Goal: Manage account settings

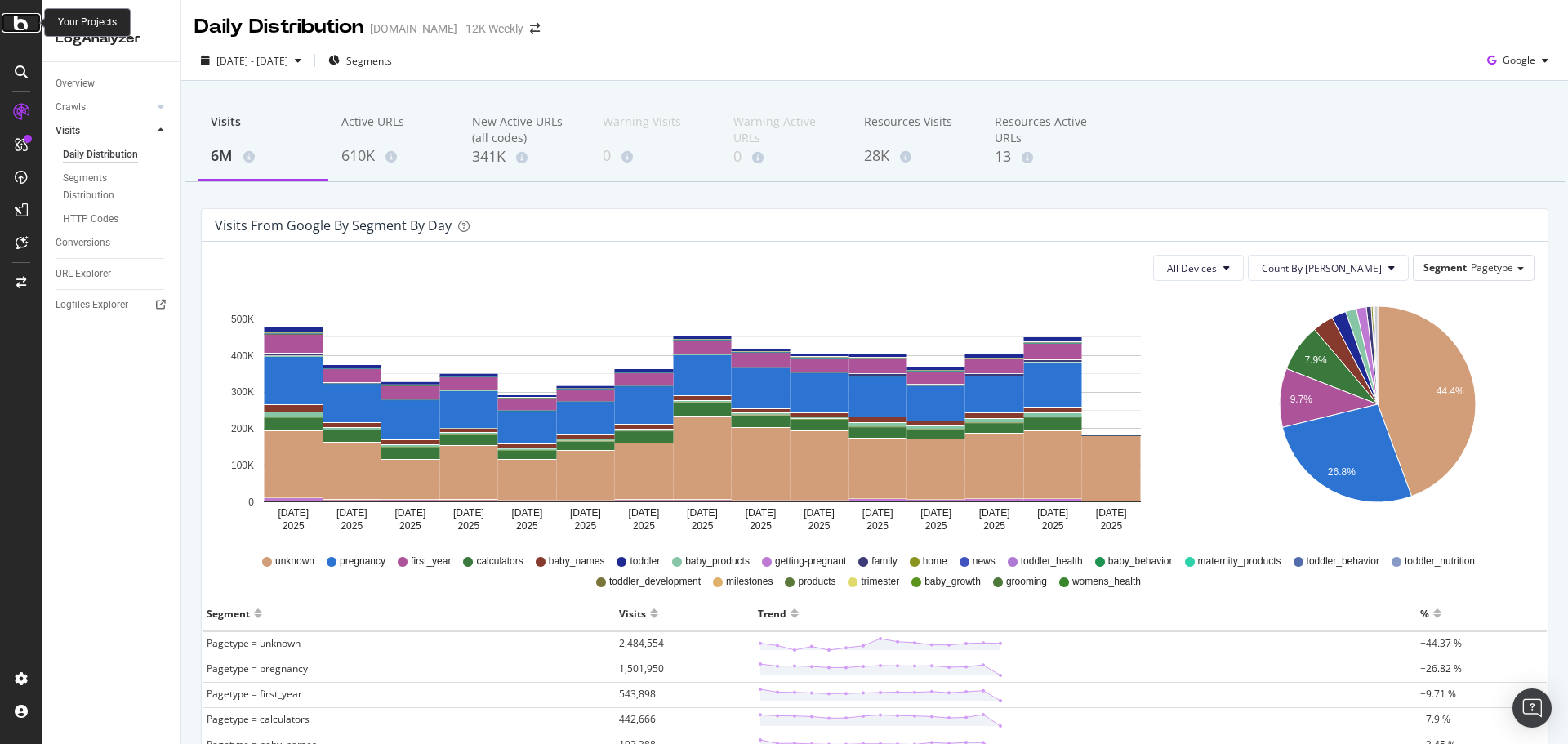
click at [22, 32] on icon at bounding box center [21, 23] width 15 height 20
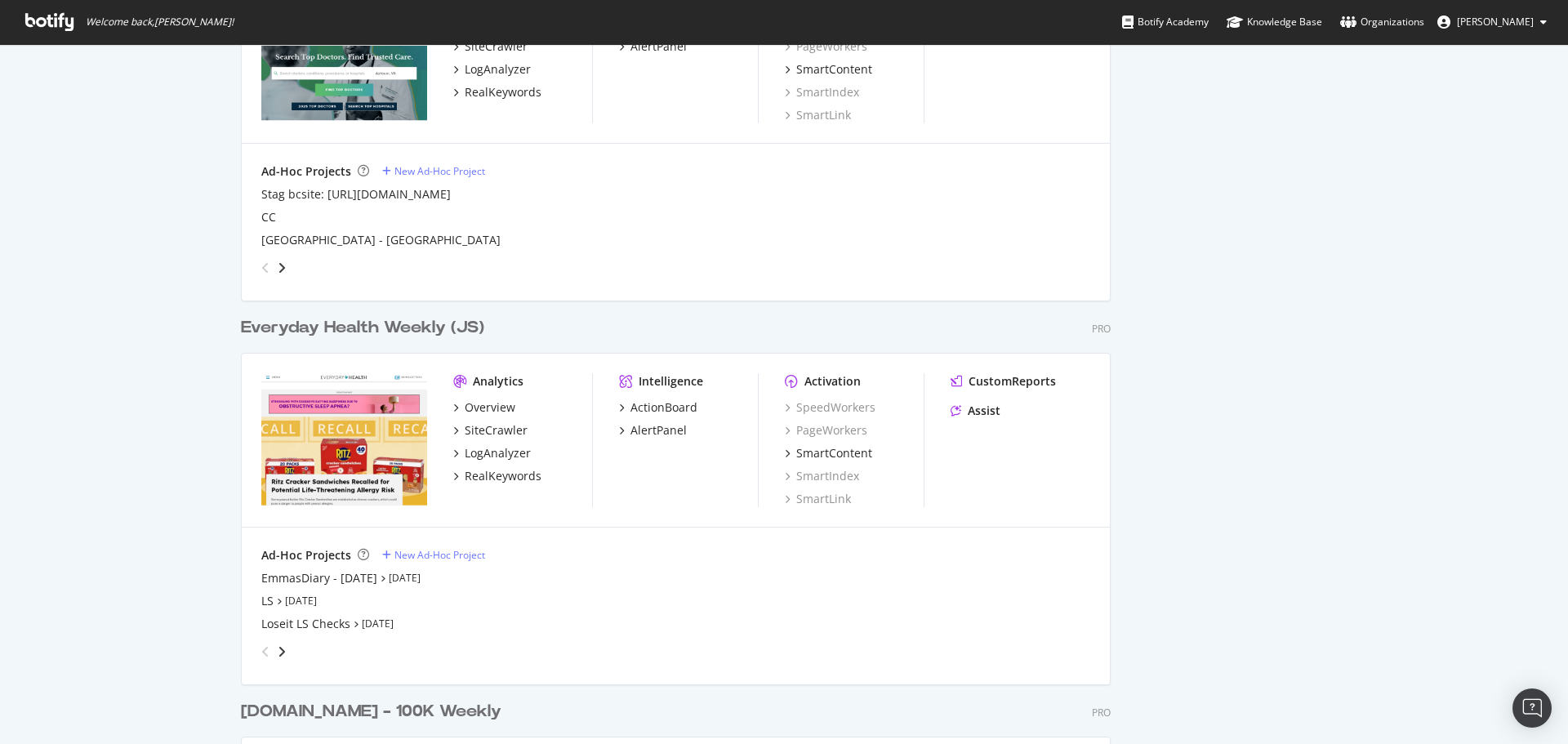
scroll to position [2042, 0]
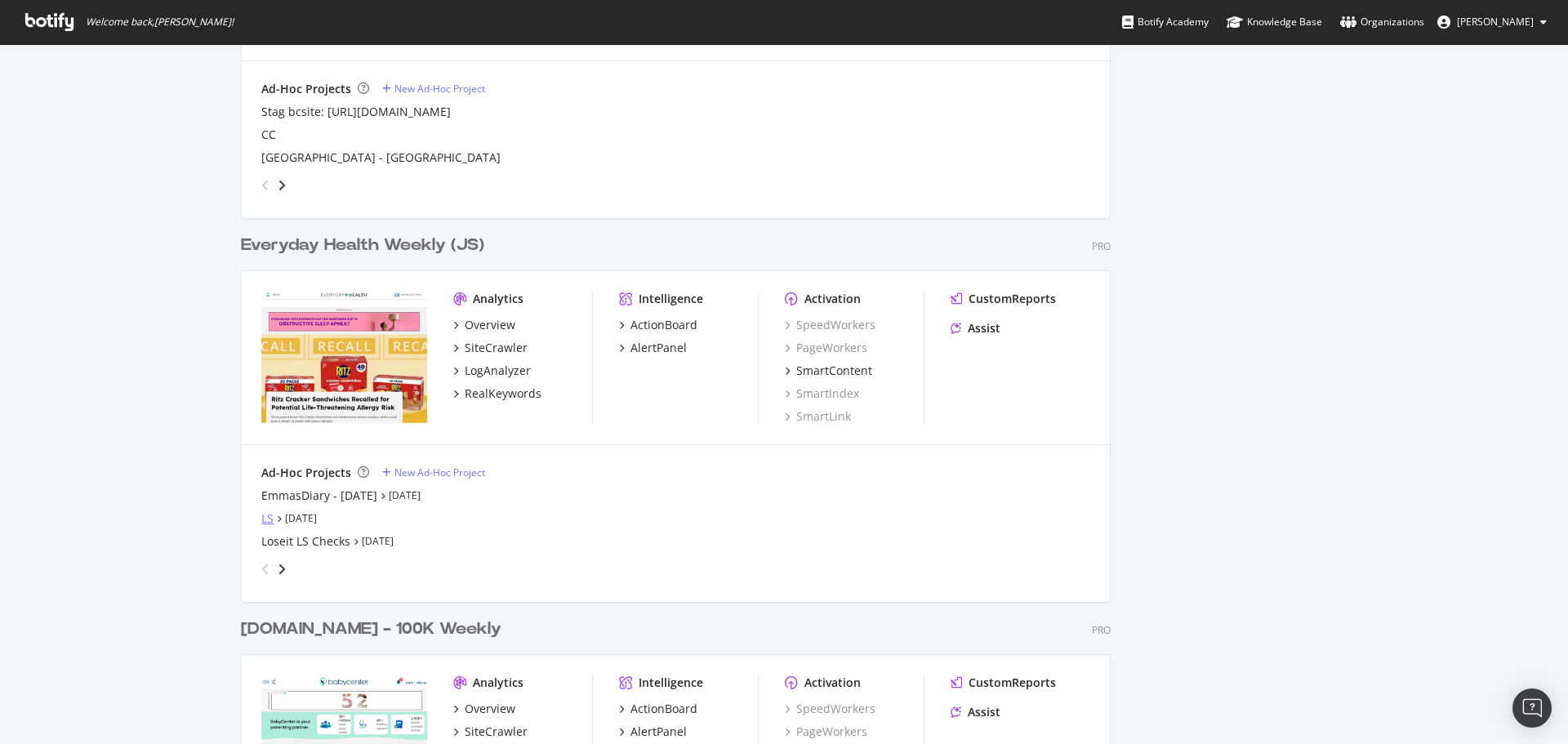
click at [262, 517] on div "LS" at bounding box center [267, 518] width 12 height 16
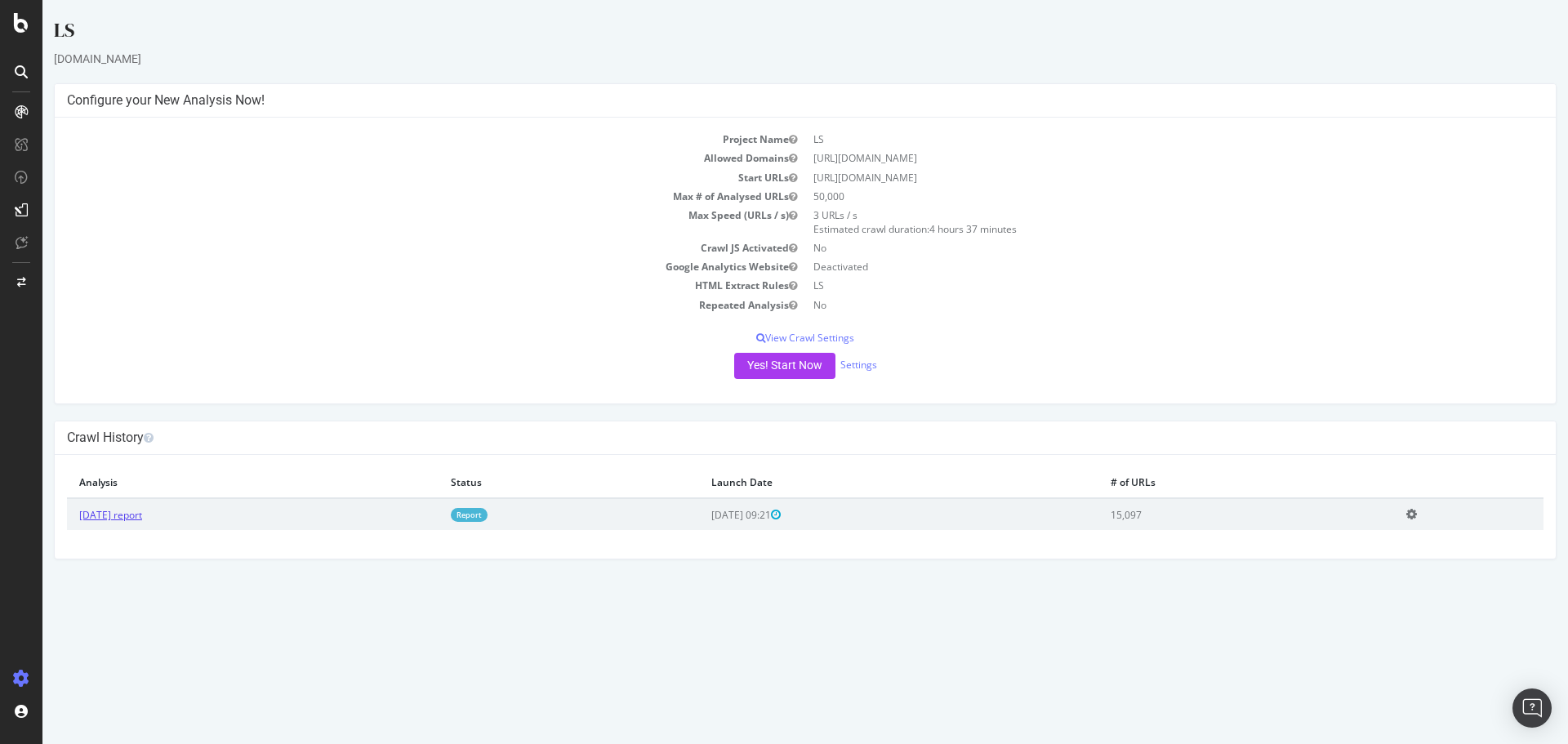
click at [142, 520] on link "[DATE] report" at bounding box center [110, 515] width 63 height 14
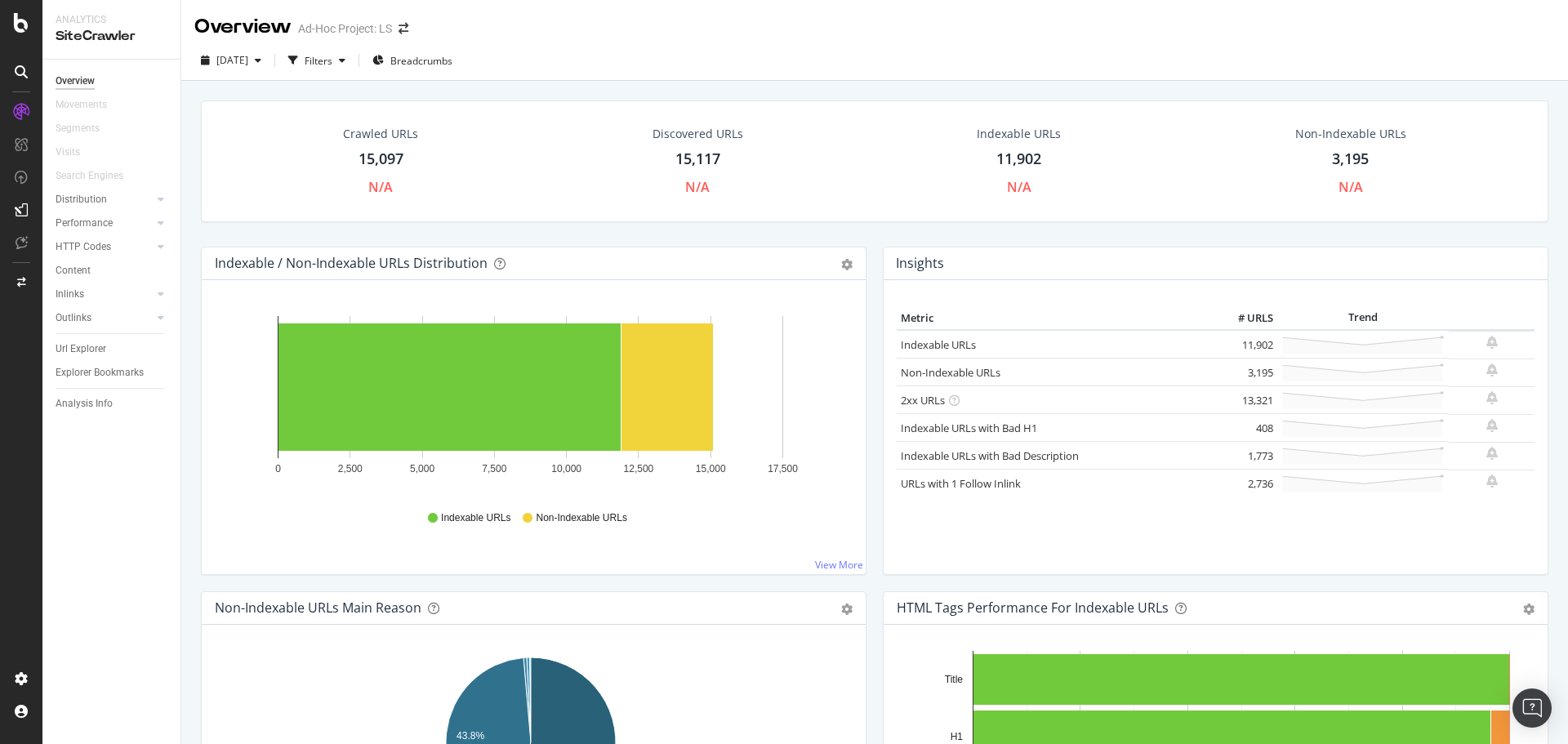
click at [701, 149] on div "15,117" at bounding box center [697, 158] width 45 height 21
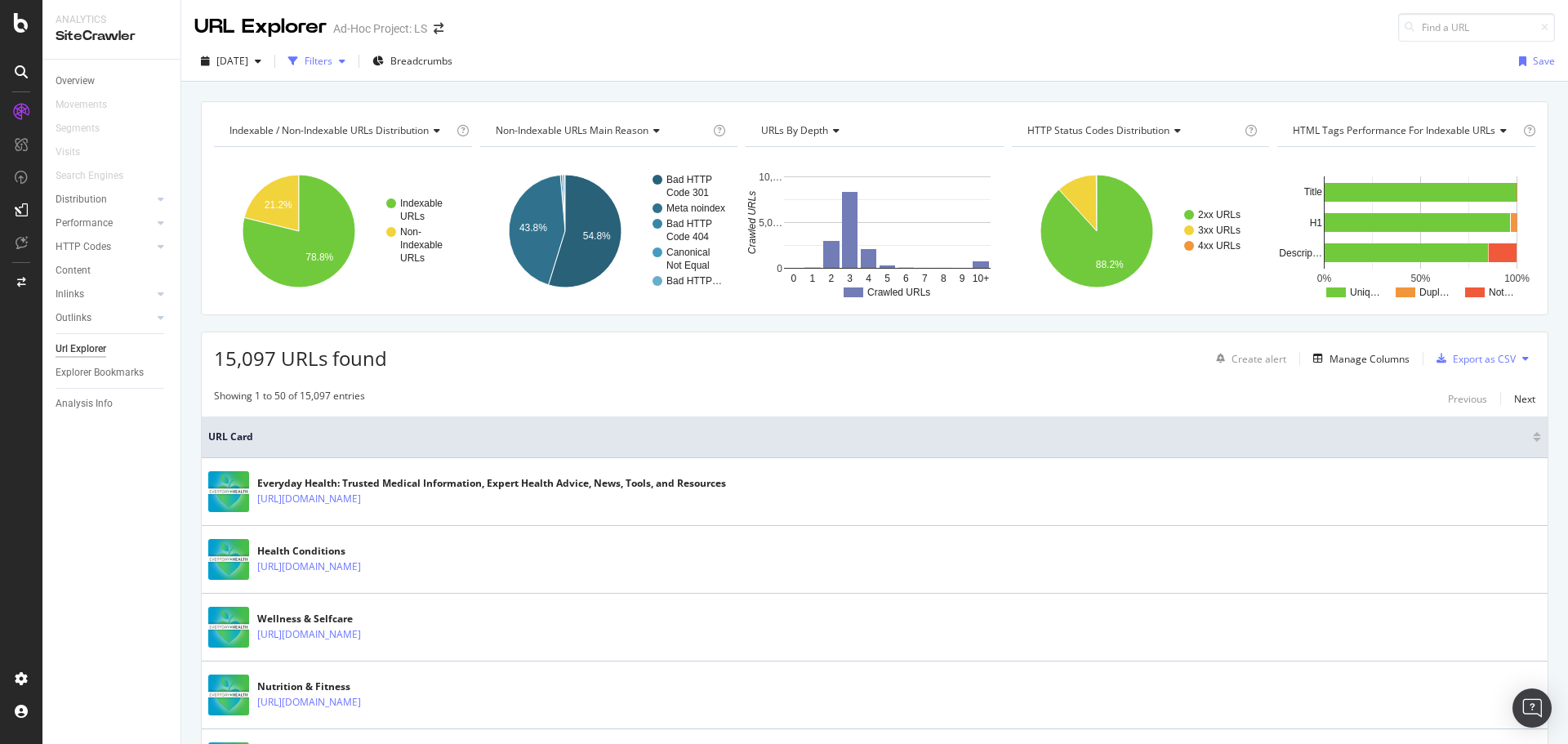
click at [332, 65] on div "Filters" at bounding box center [318, 61] width 28 height 14
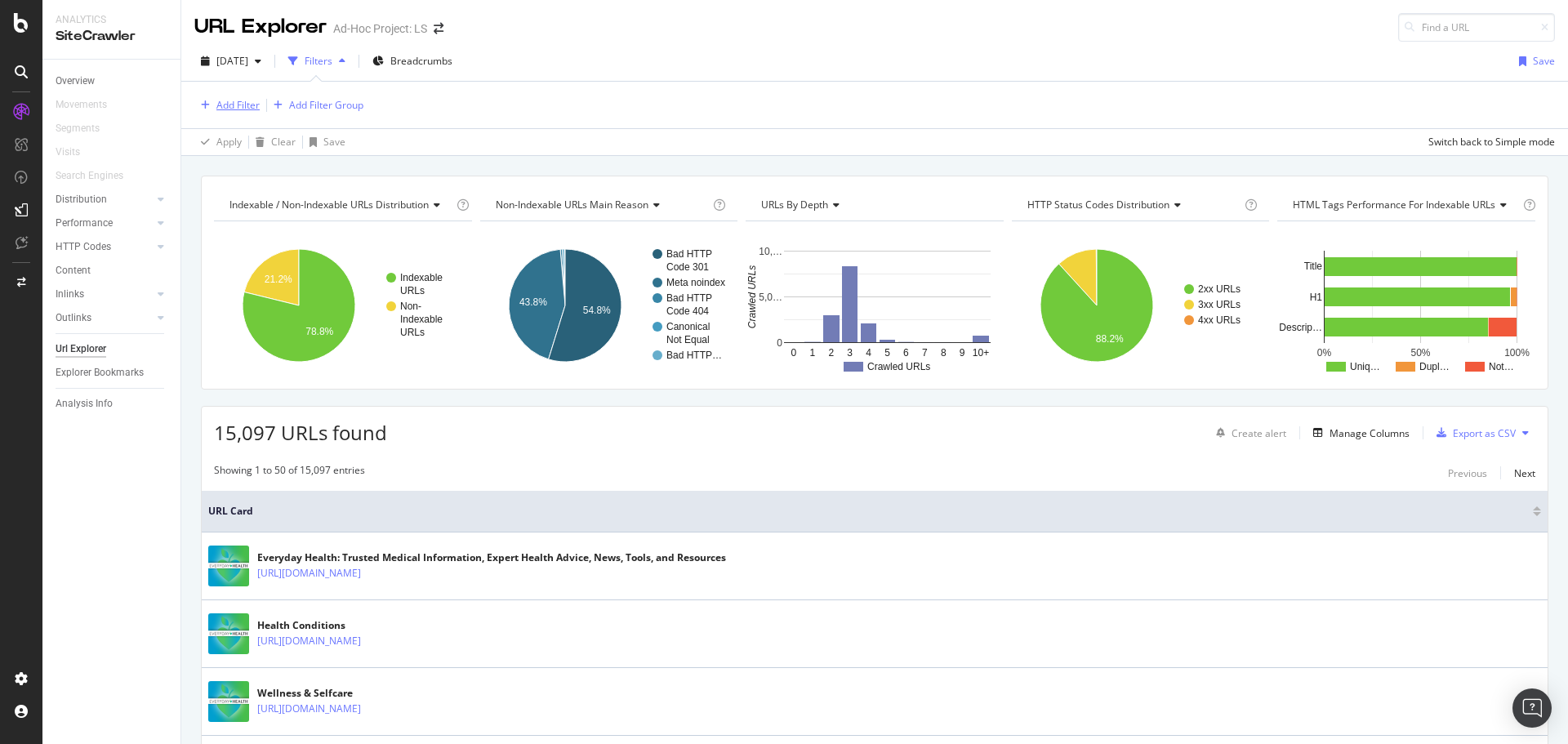
click at [243, 111] on div "Add Filter" at bounding box center [239, 105] width 44 height 14
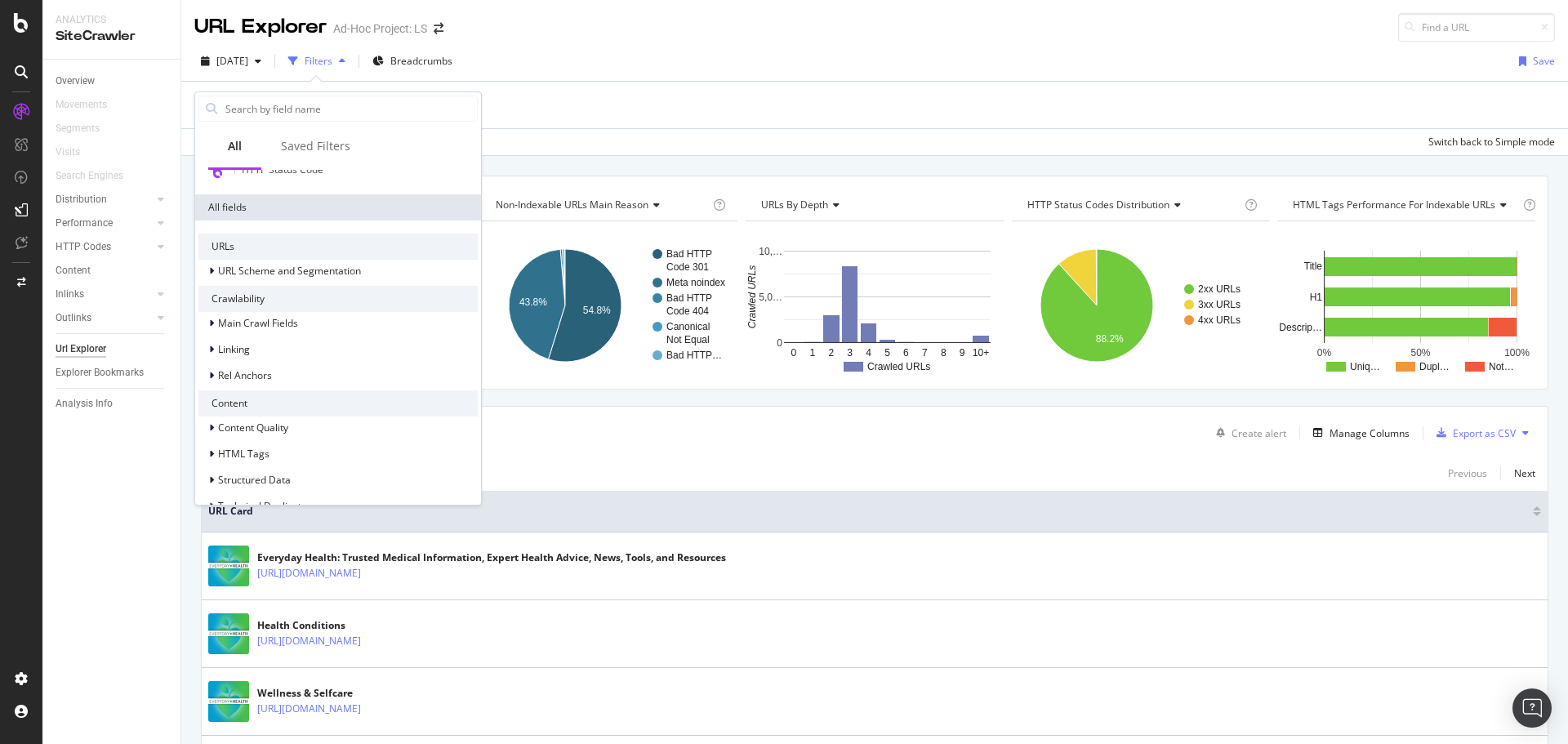
scroll to position [216, 0]
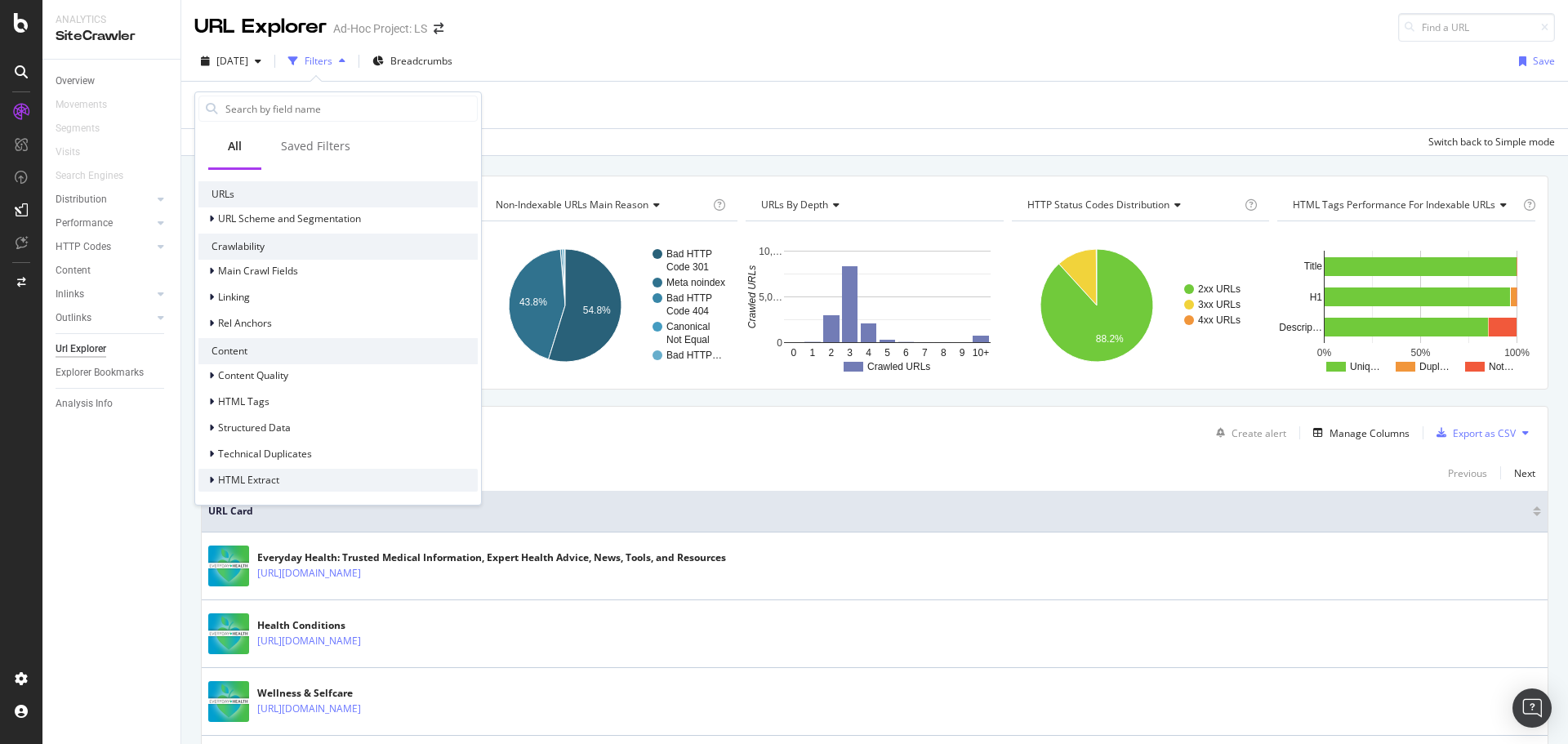
click at [285, 475] on div "HTML Extract" at bounding box center [338, 479] width 279 height 23
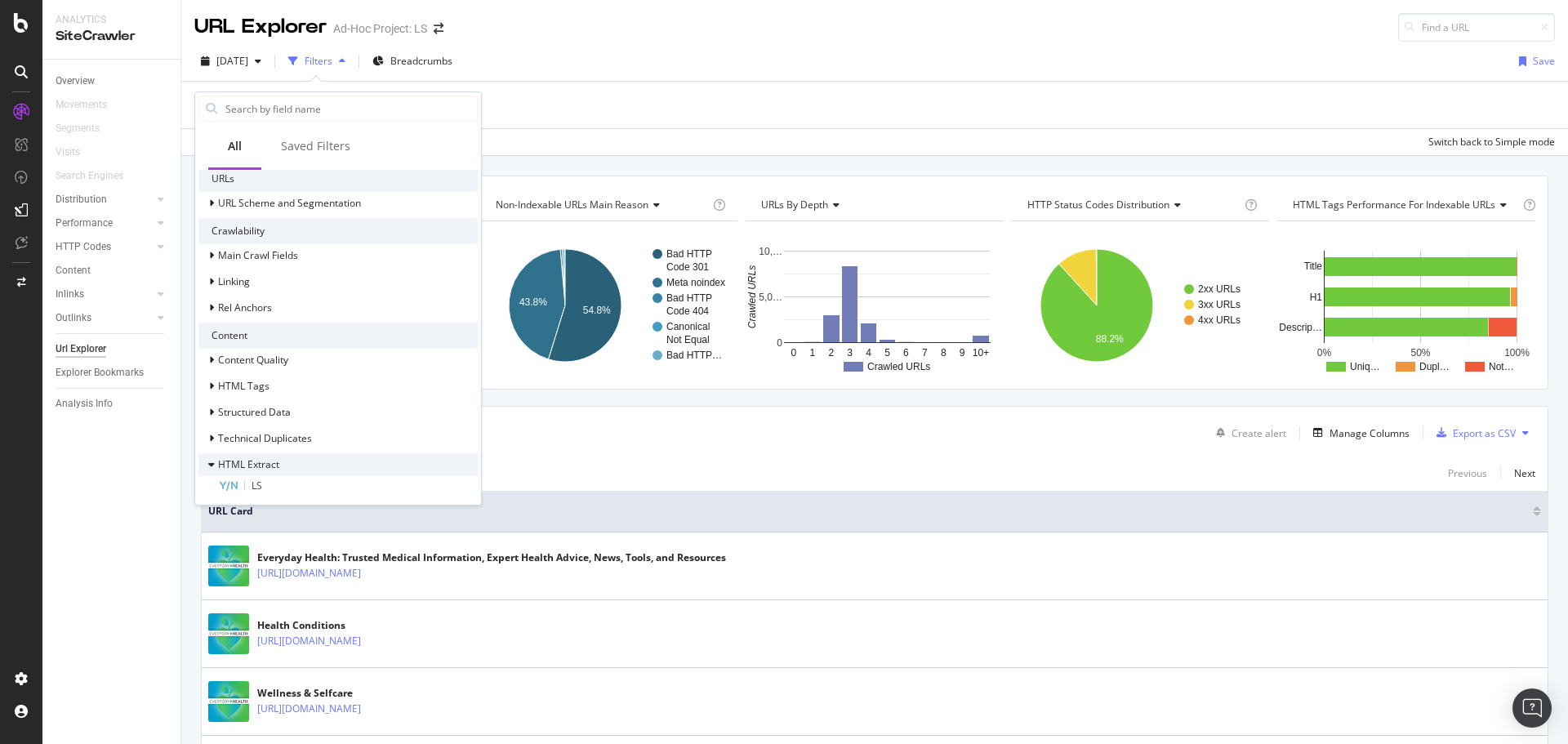
scroll to position [236, 0]
click at [277, 473] on div "LS" at bounding box center [347, 482] width 260 height 20
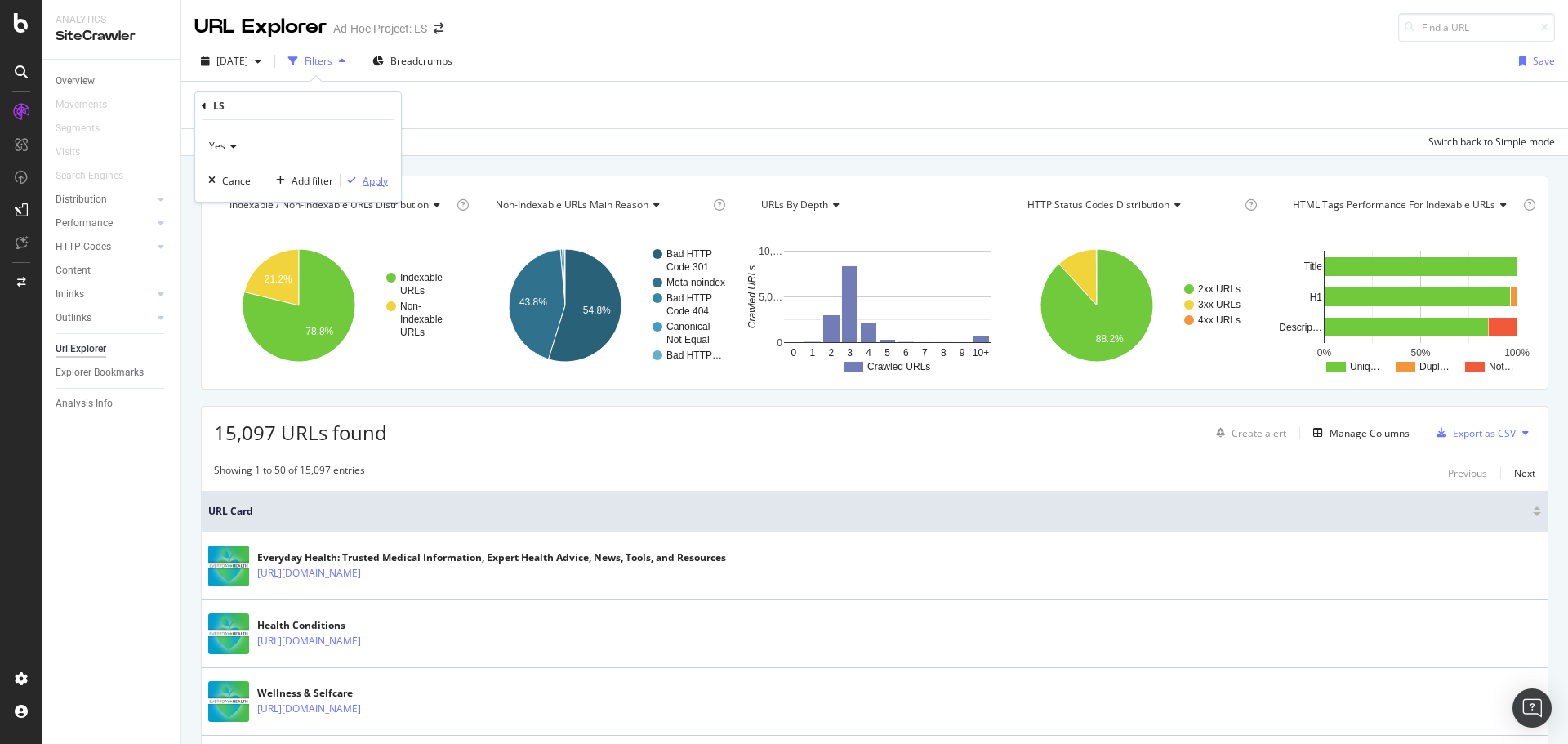
click at [372, 184] on div "Apply" at bounding box center [375, 181] width 25 height 14
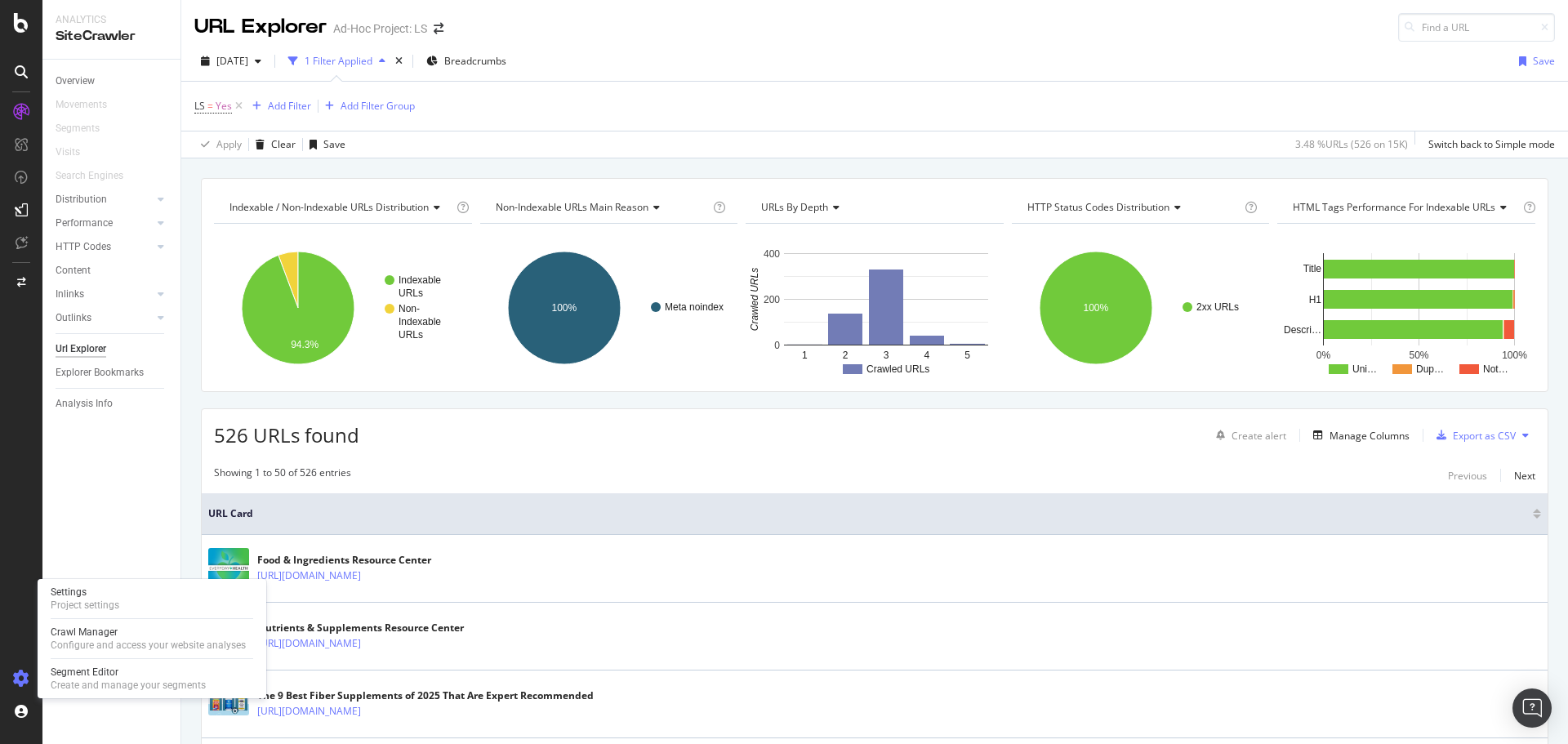
click at [20, 683] on icon at bounding box center [21, 678] width 16 height 16
click at [92, 603] on div "Project settings" at bounding box center [85, 605] width 69 height 13
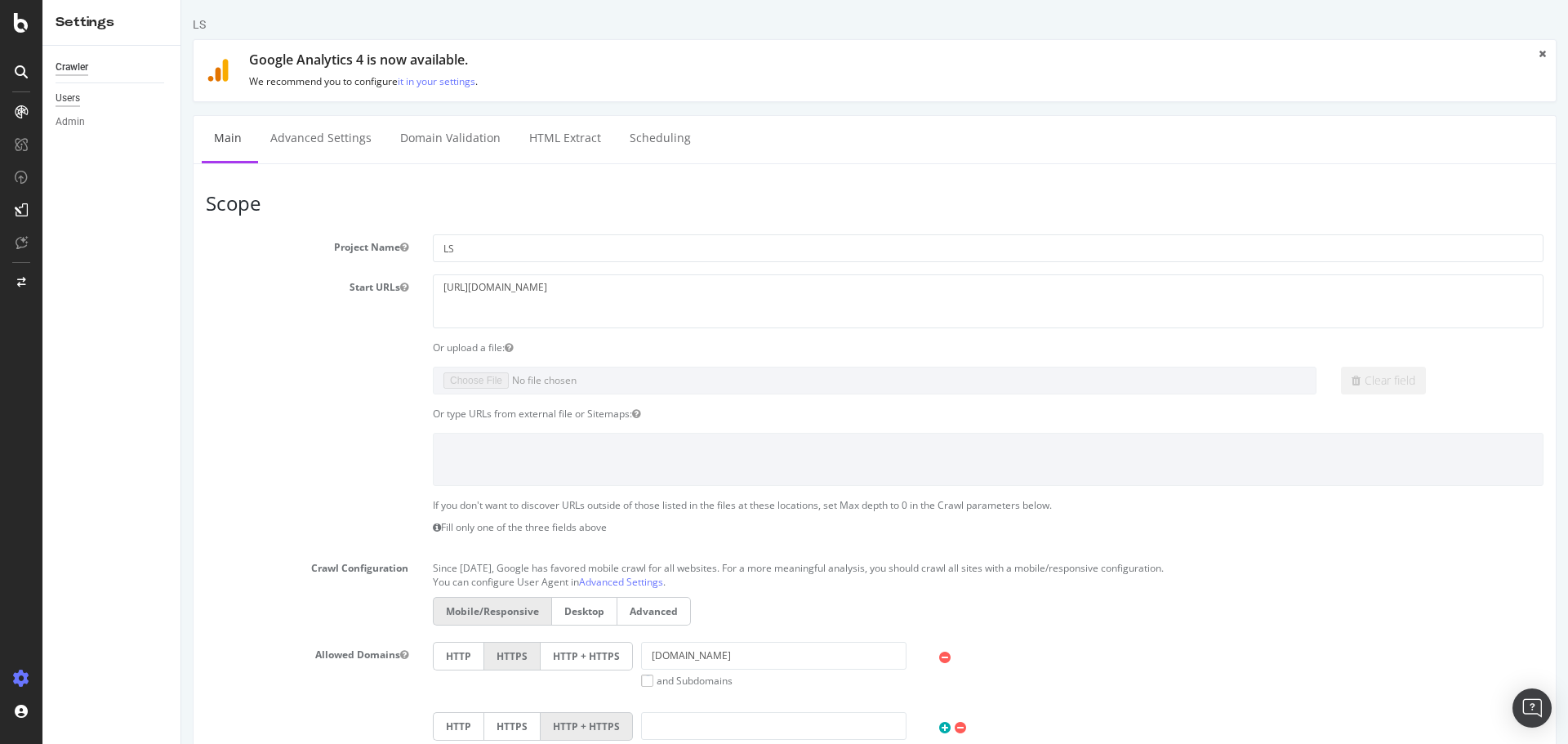
click at [80, 93] on div "Users" at bounding box center [68, 97] width 25 height 17
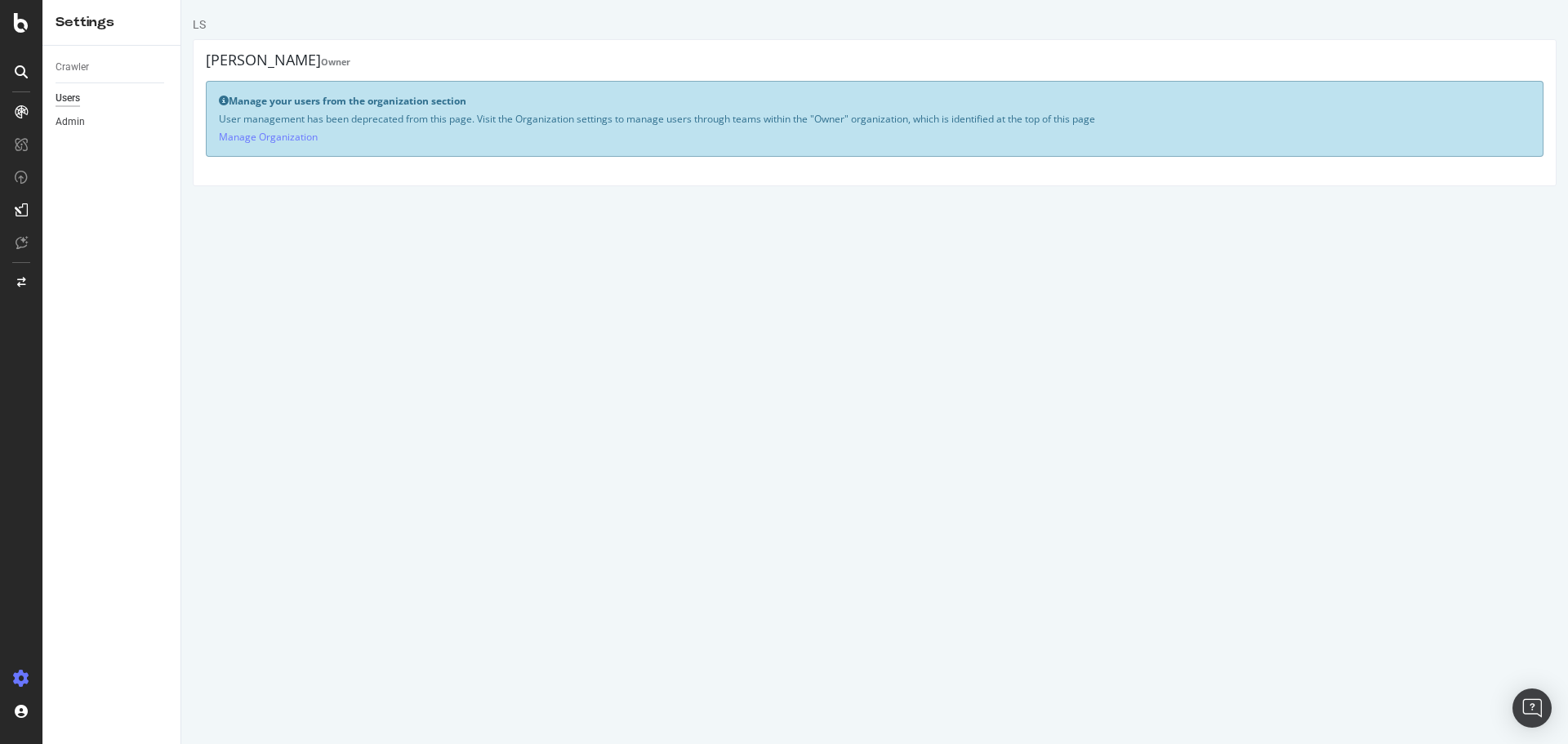
click at [85, 121] on link "Admin" at bounding box center [112, 121] width 113 height 17
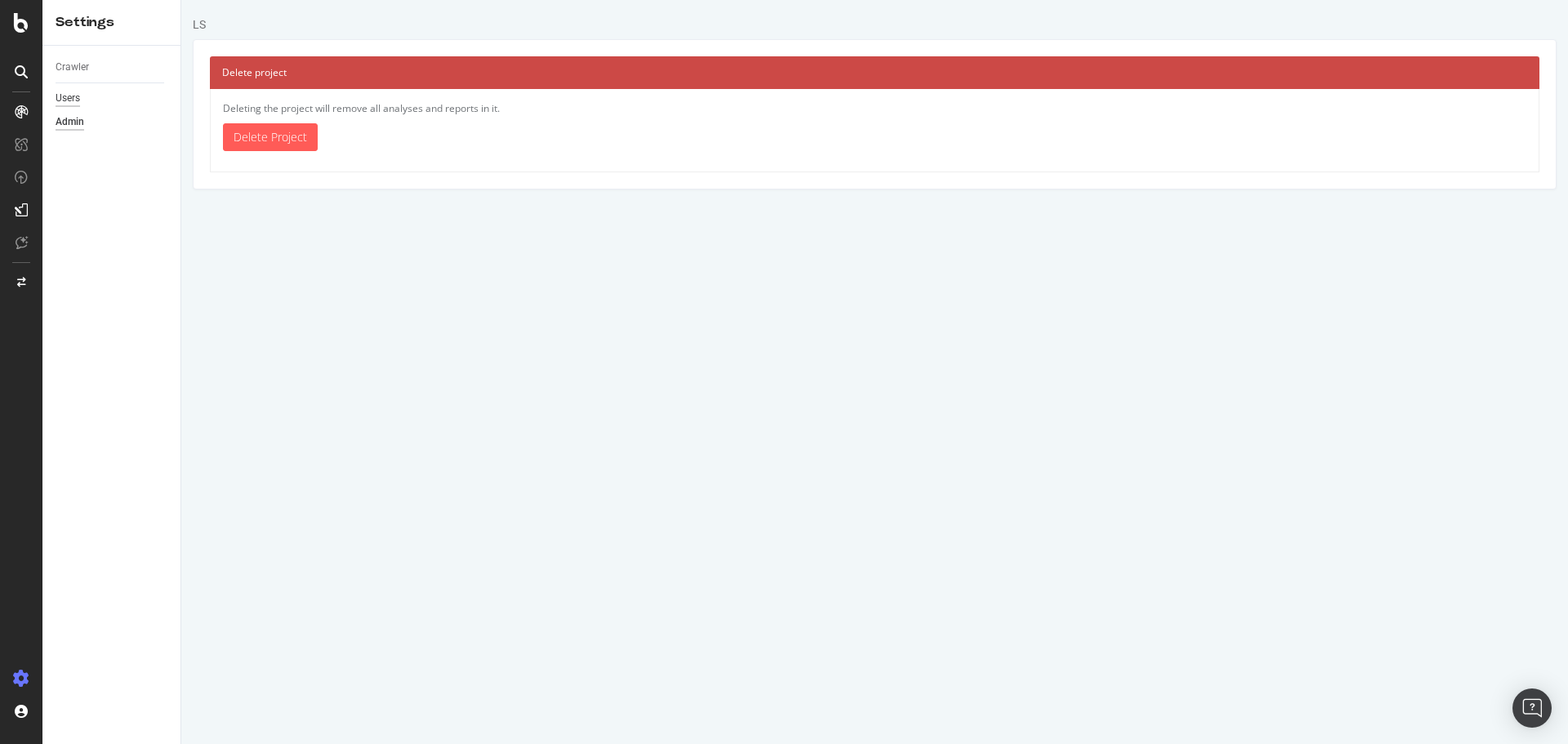
click at [75, 98] on div "Users" at bounding box center [68, 97] width 25 height 17
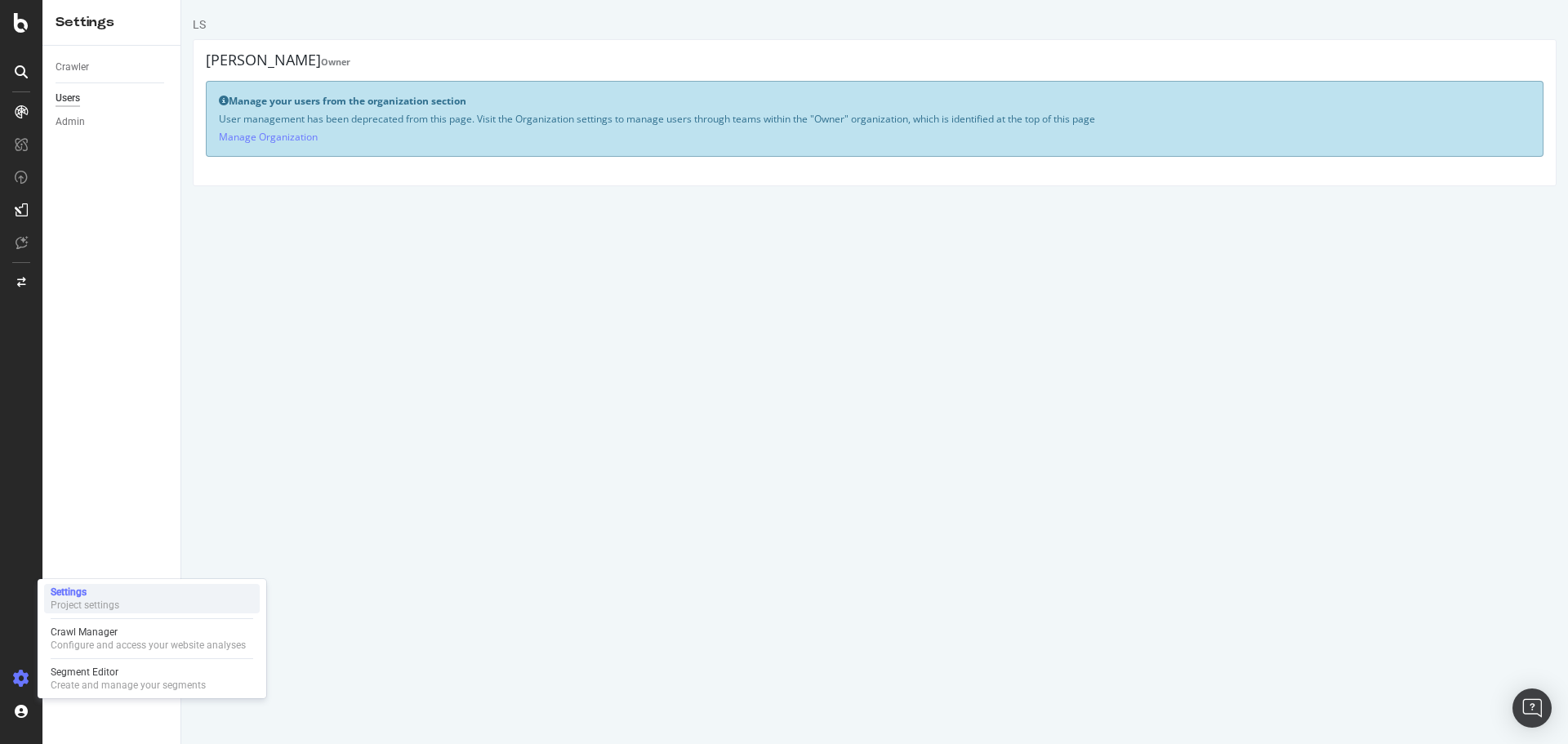
click at [79, 599] on div "Project settings" at bounding box center [85, 605] width 69 height 13
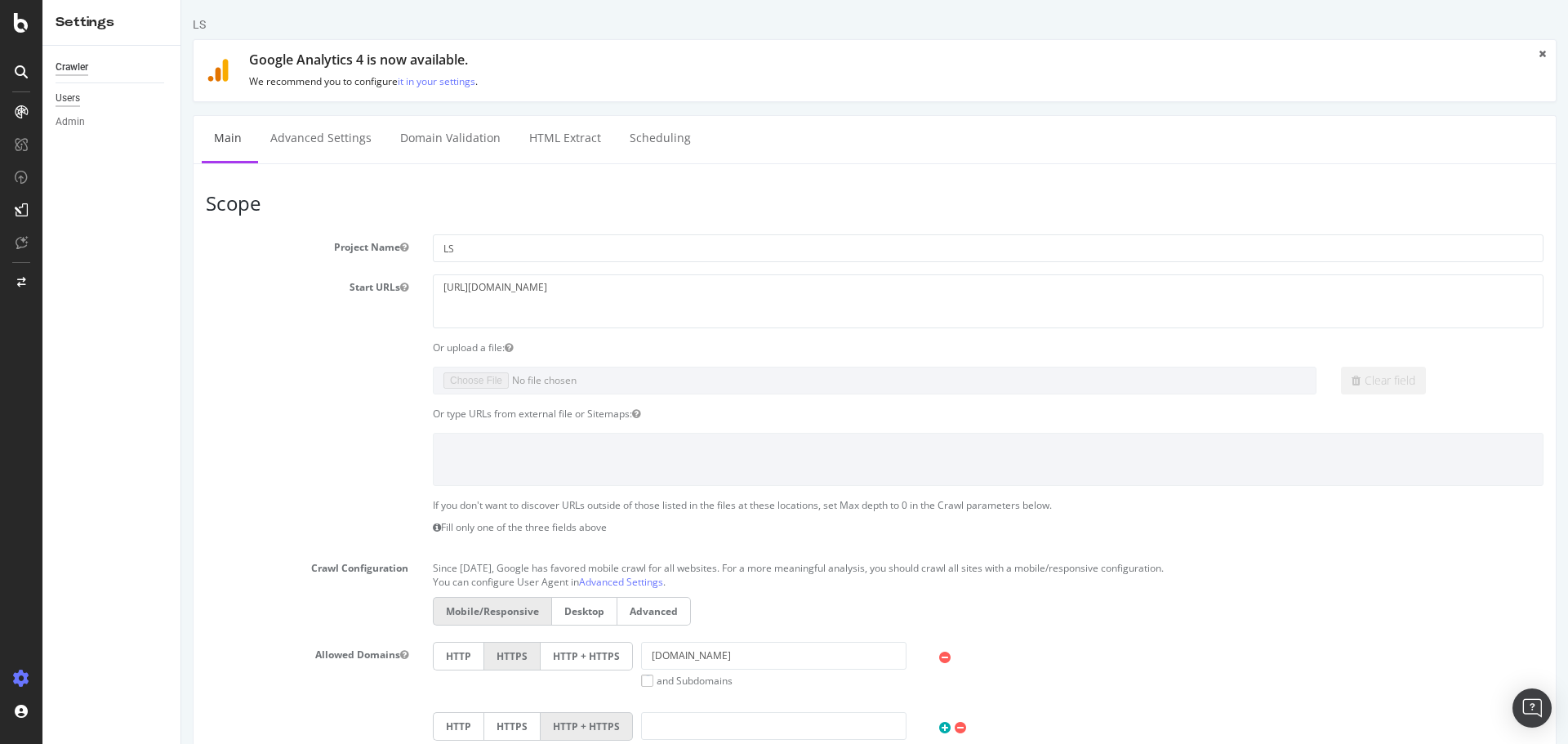
click at [74, 99] on div "Users" at bounding box center [68, 97] width 25 height 17
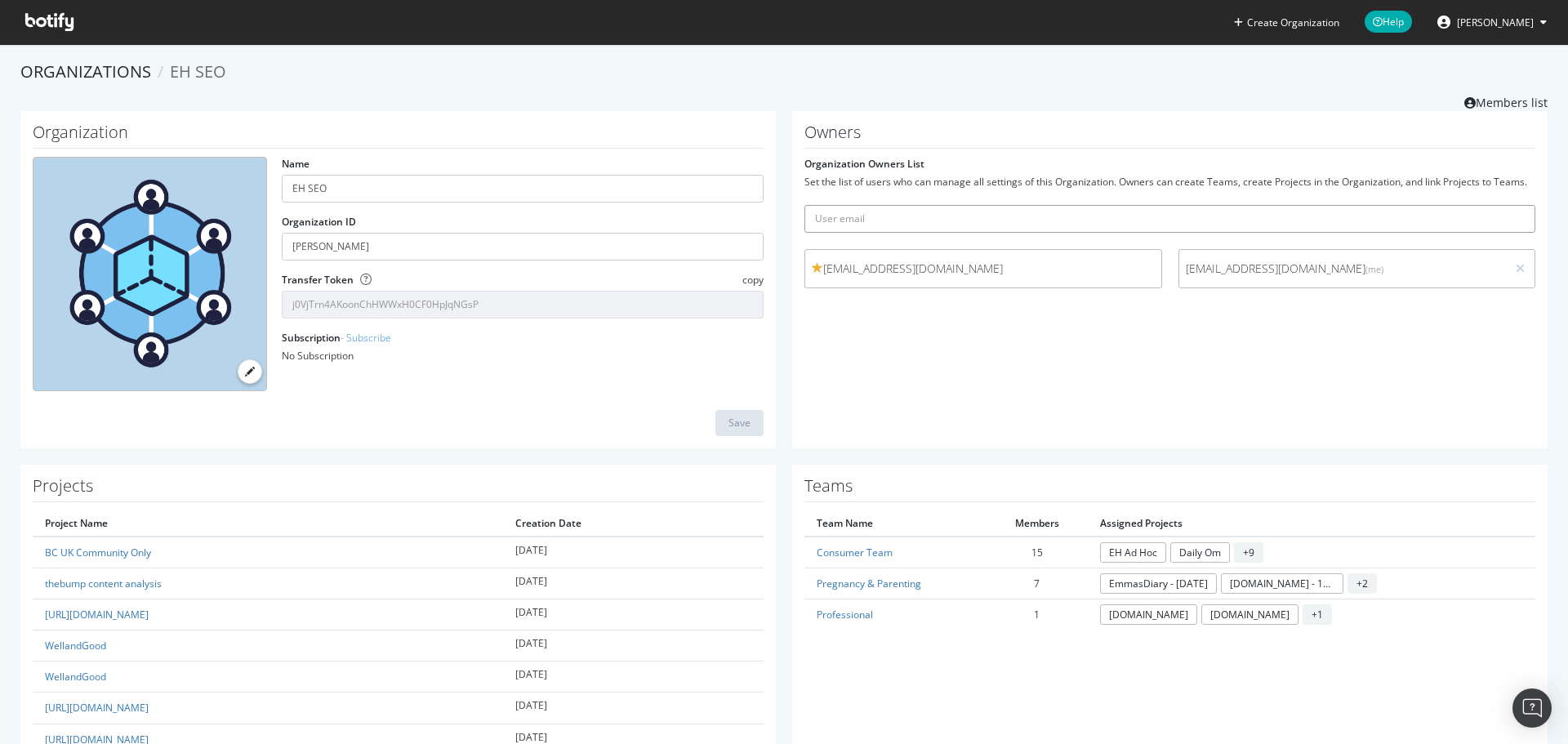
click at [935, 217] on input "text" at bounding box center [1169, 219] width 731 height 28
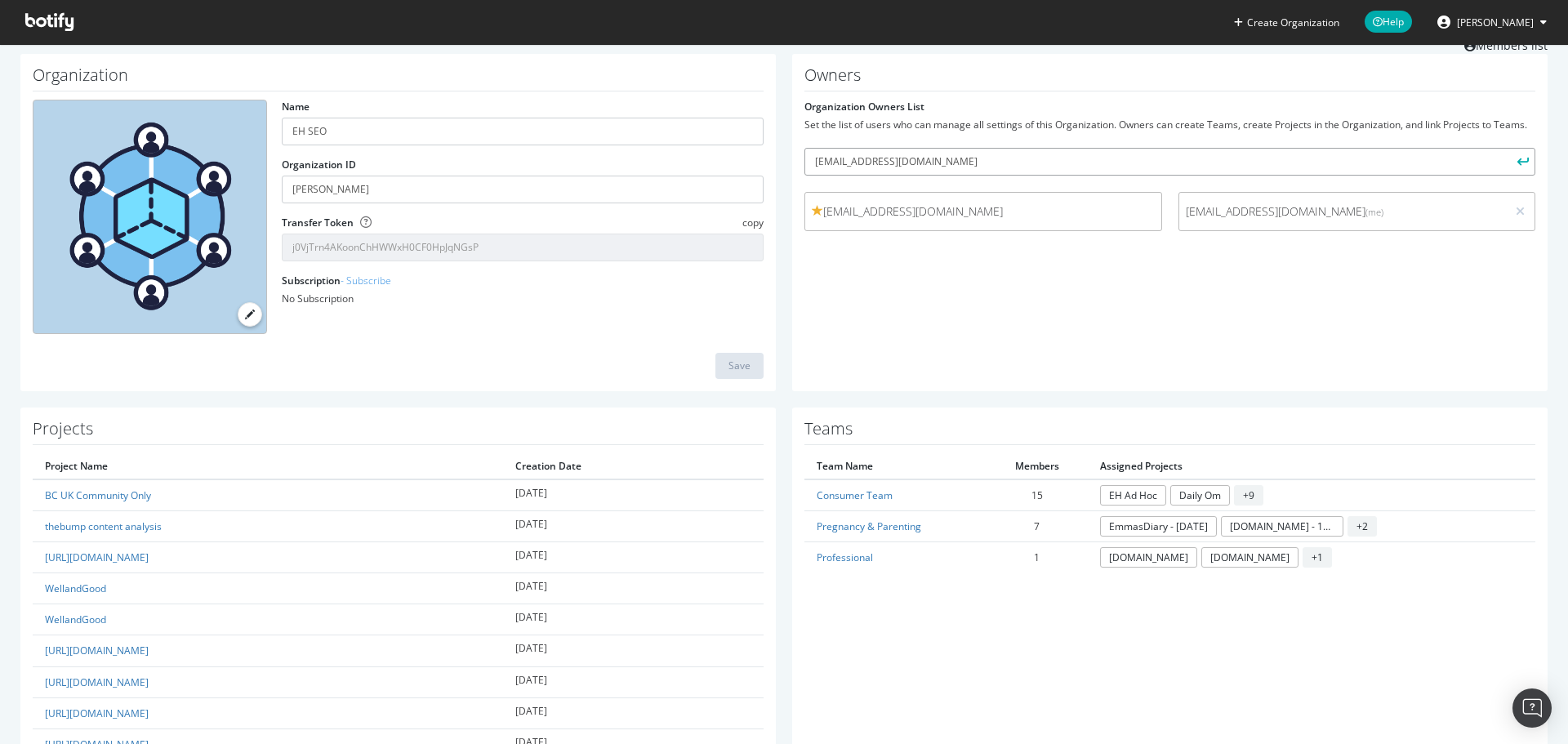
scroll to position [82, 0]
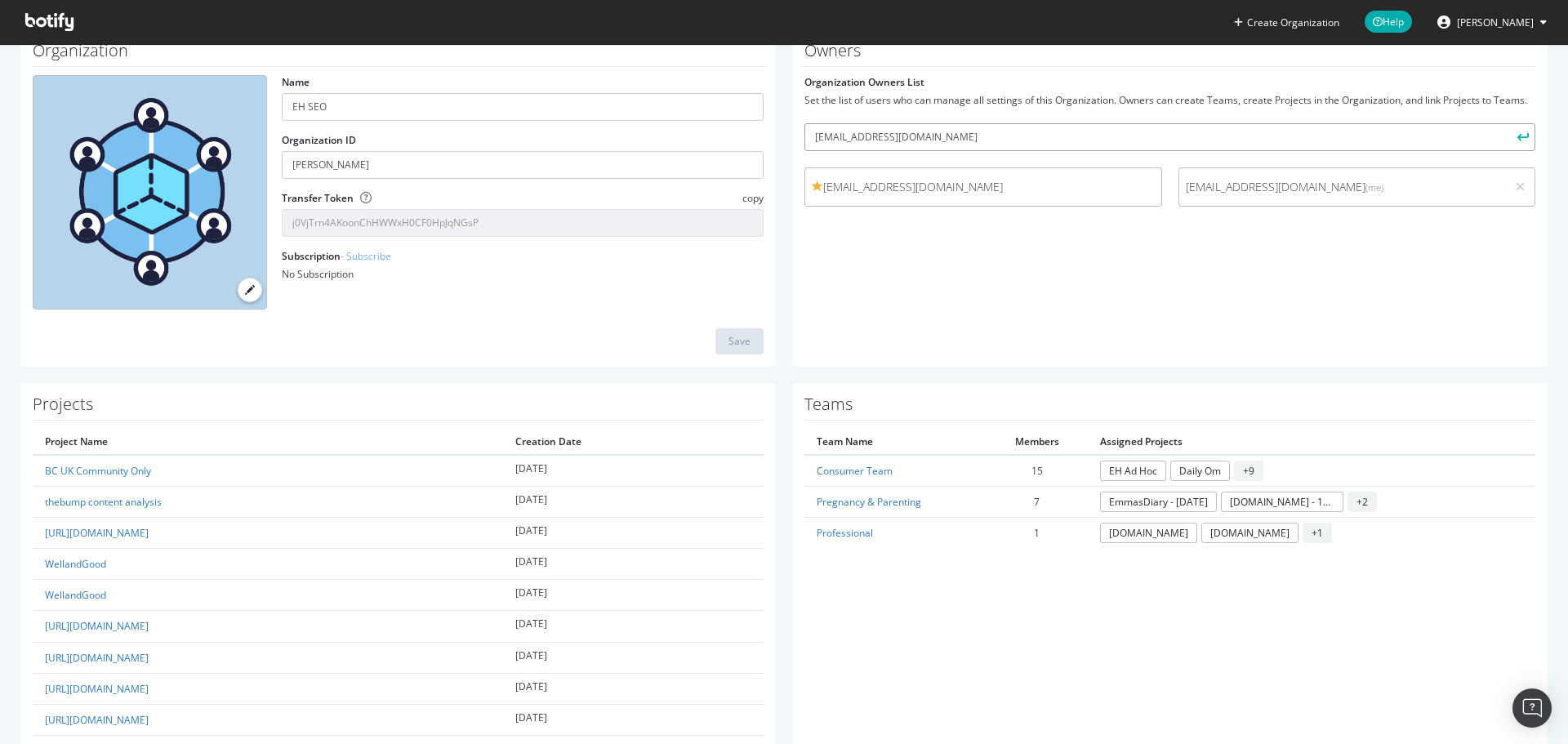
type input "[EMAIL_ADDRESS][DOMAIN_NAME]"
click at [1517, 140] on icon "submit" at bounding box center [1522, 136] width 11 height 9
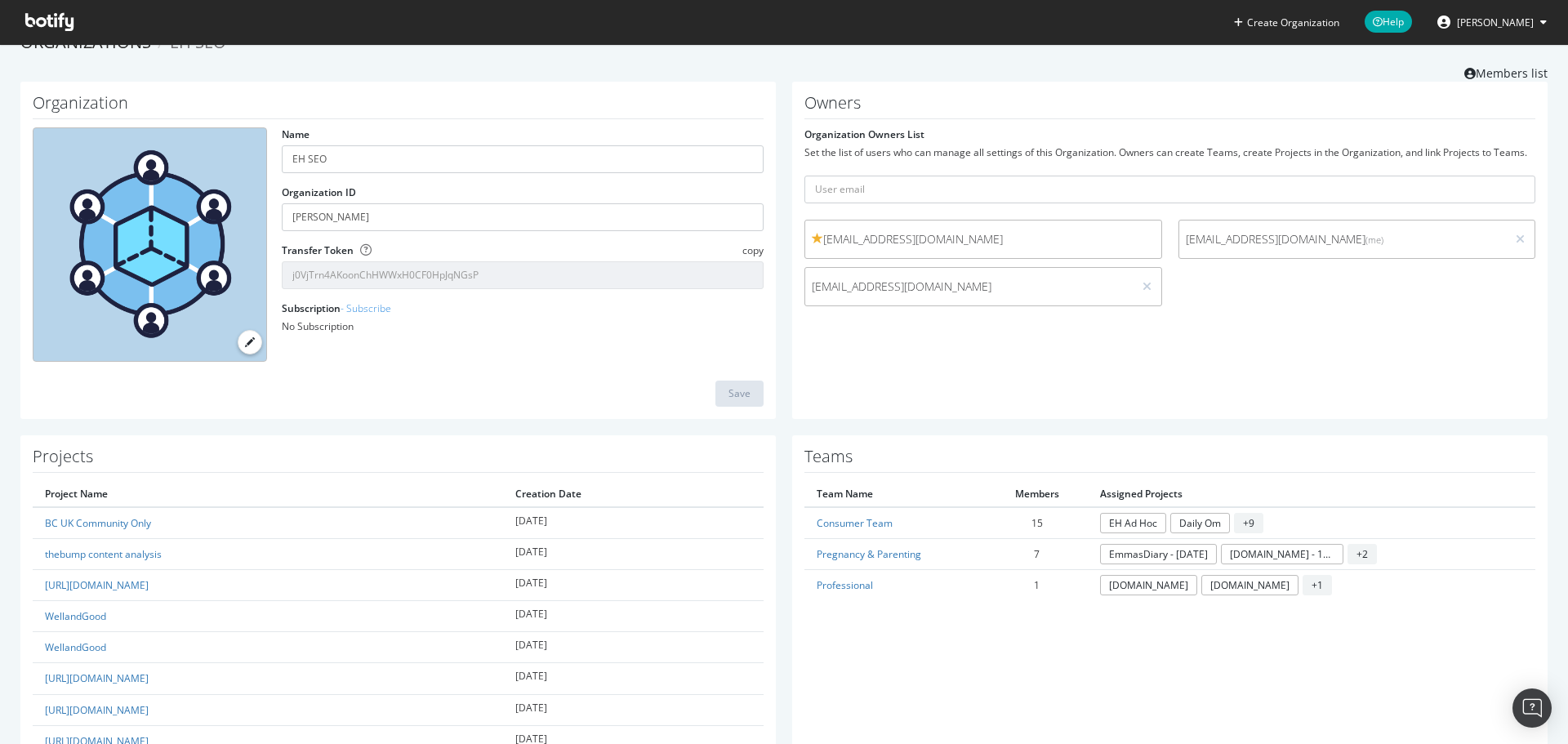
scroll to position [0, 0]
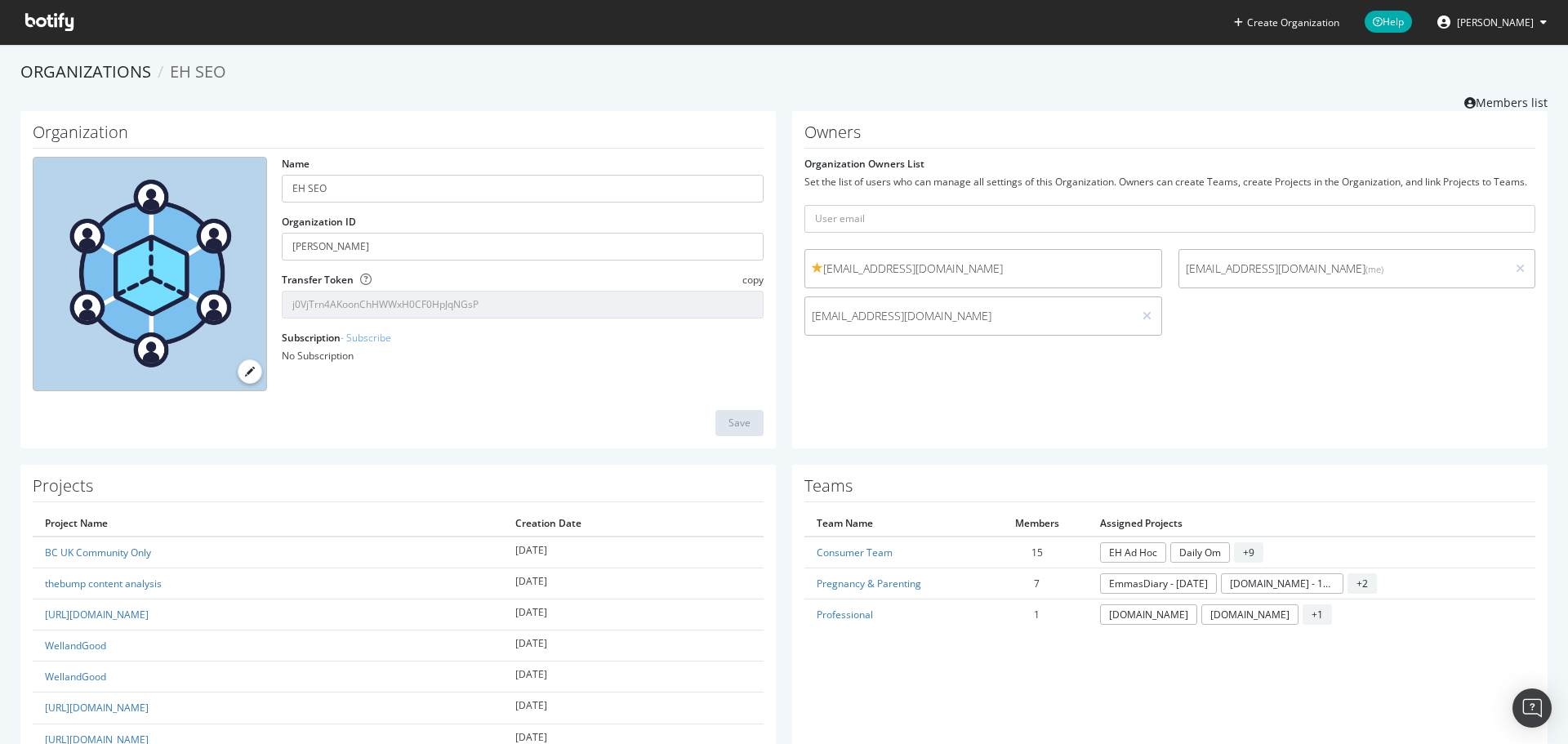
click at [58, 21] on icon at bounding box center [49, 22] width 48 height 18
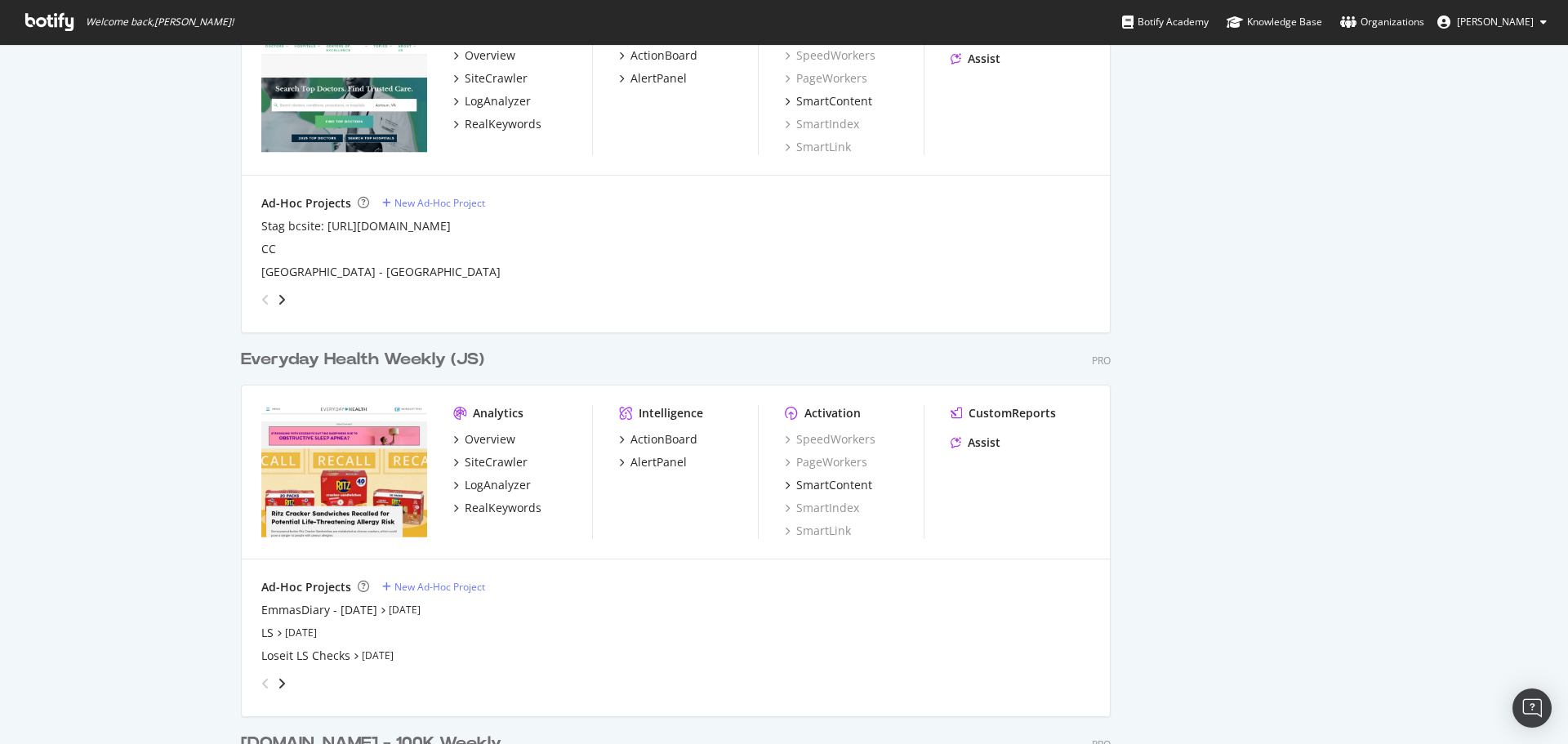
scroll to position [1960, 0]
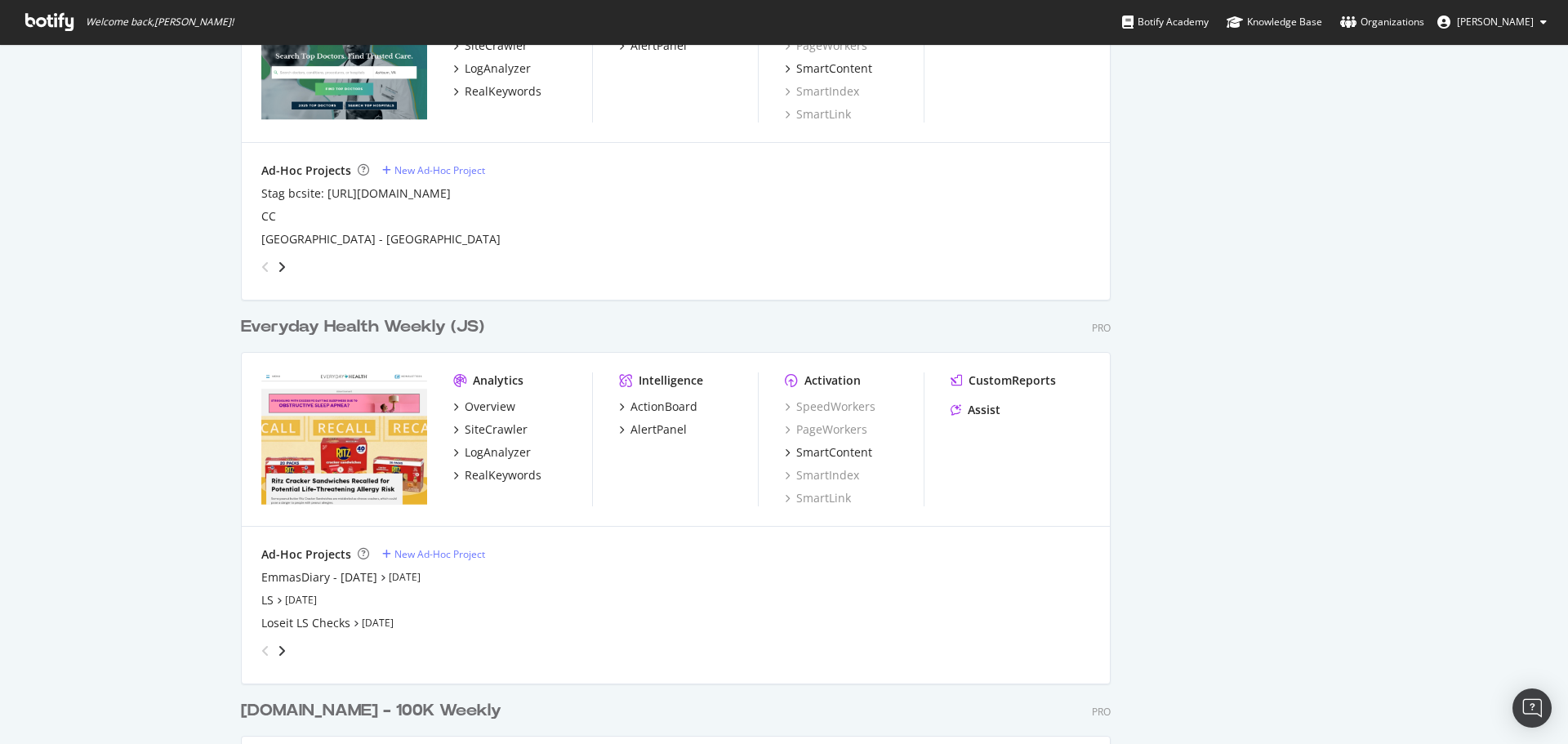
click at [340, 328] on div "Everyday Health Weekly (JS)" at bounding box center [362, 327] width 244 height 24
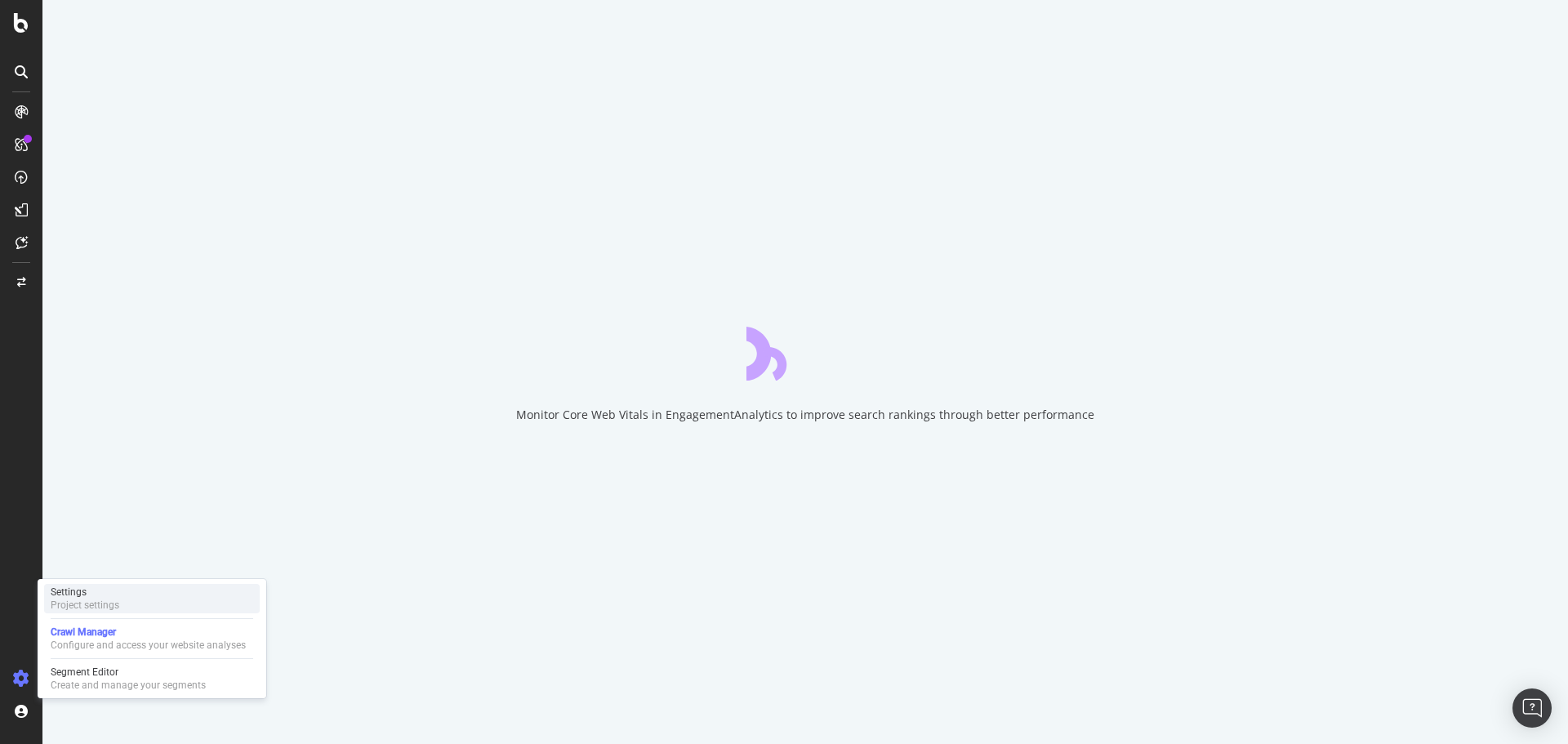
click at [93, 598] on div "Settings" at bounding box center [85, 592] width 69 height 13
